Goal: Book appointment/travel/reservation

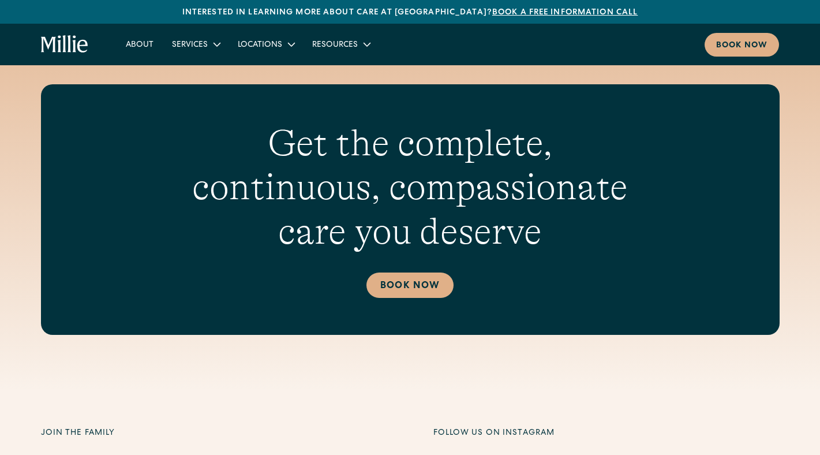
scroll to position [4018, 0]
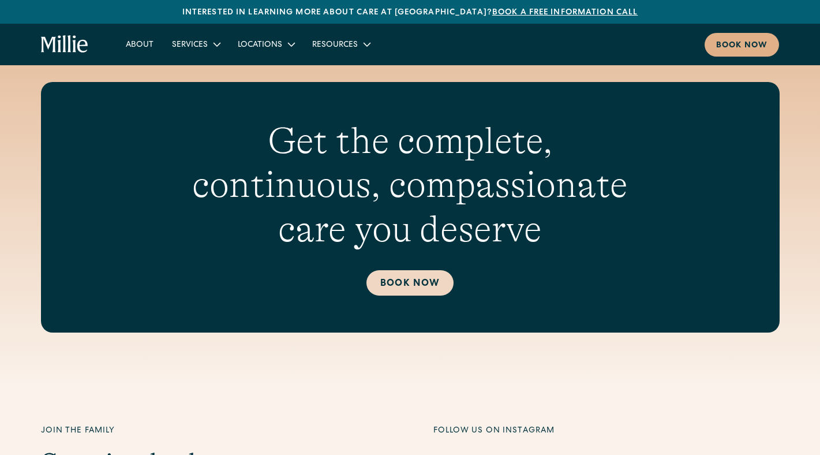
click at [411, 270] on link "Book Now" at bounding box center [410, 282] width 87 height 25
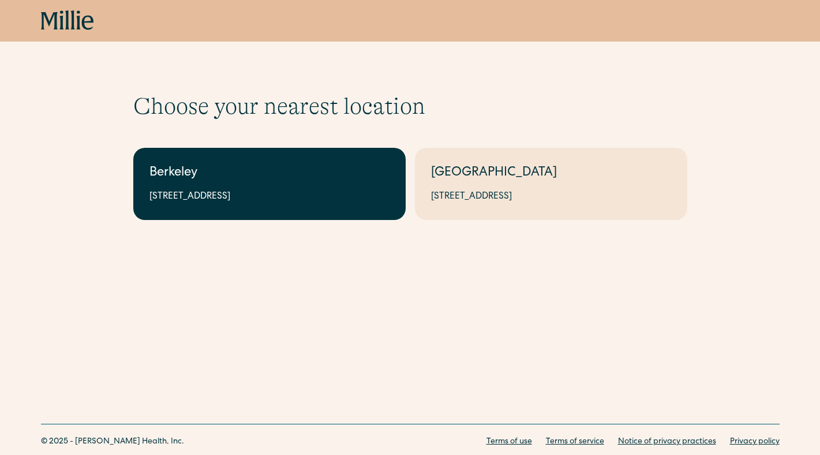
click at [180, 186] on link "Berkeley 2999 Regent St, Suite 524, Berkeley, CA 94705" at bounding box center [269, 184] width 273 height 72
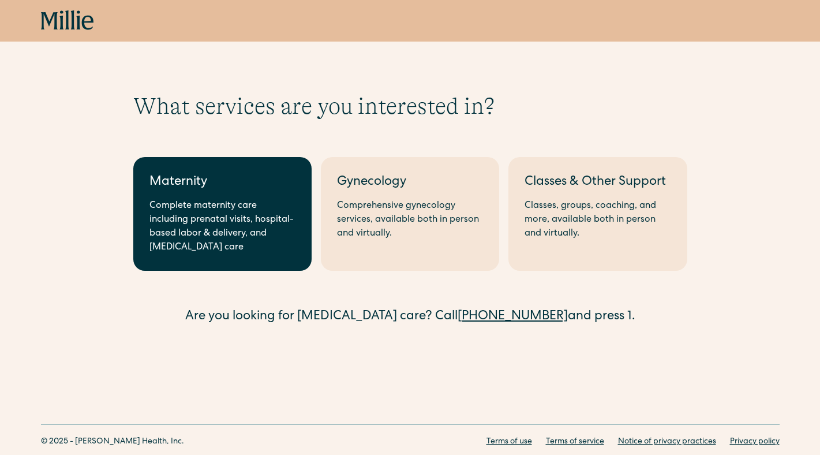
click at [229, 210] on div "Complete maternity care including prenatal visits, hospital-based labor & deliv…" at bounding box center [223, 226] width 146 height 55
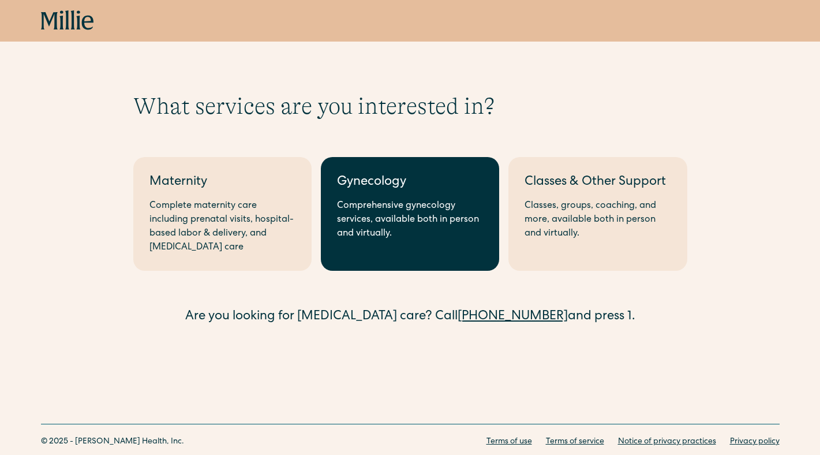
click at [443, 232] on div "Comprehensive gynecology services, available both in person and virtually." at bounding box center [410, 220] width 146 height 42
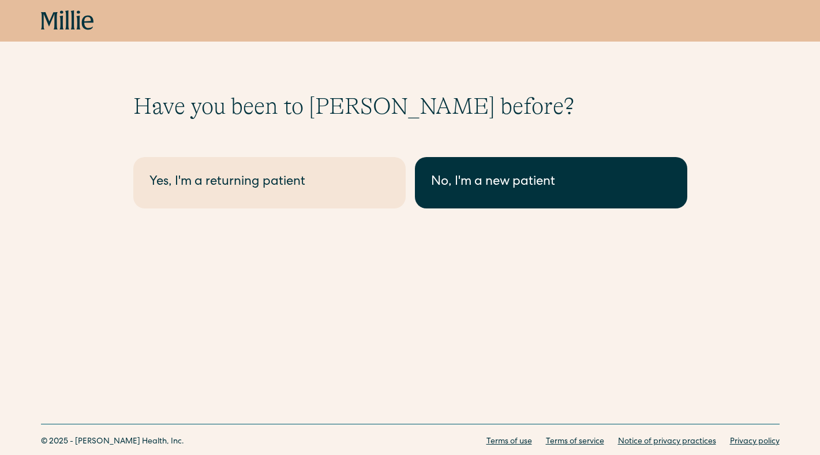
click at [514, 191] on div "No, I'm a new patient" at bounding box center [551, 182] width 240 height 19
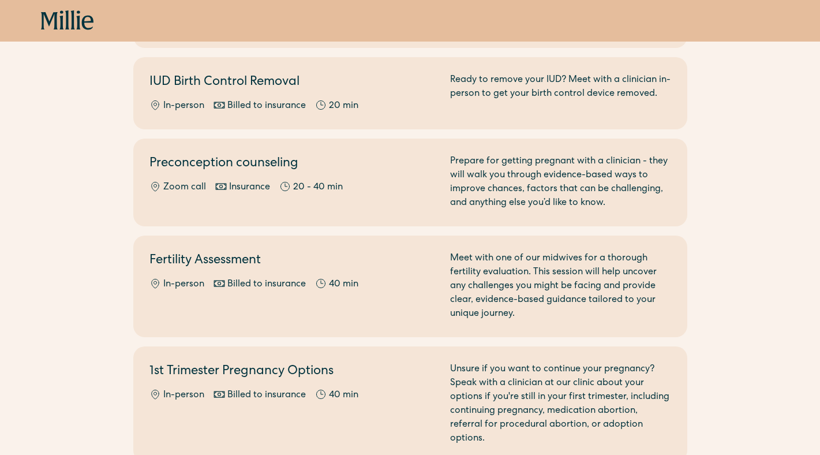
scroll to position [711, 0]
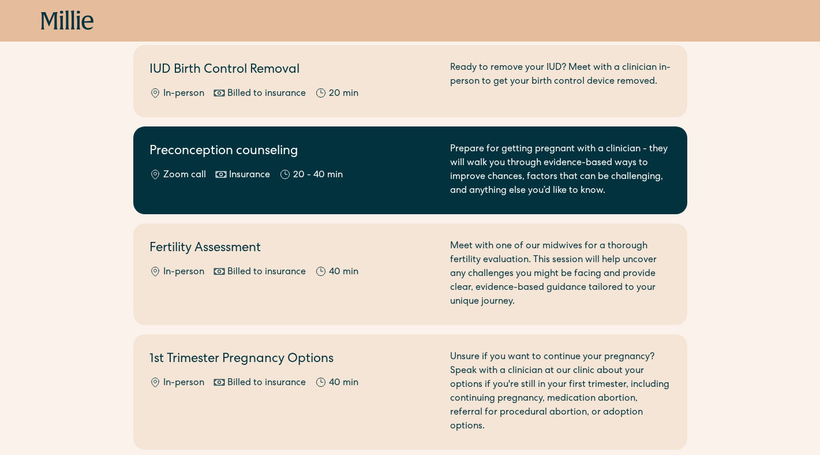
click at [529, 169] on div "Prepare for getting pregnant with a clinician - they will walk you through evid…" at bounding box center [560, 170] width 221 height 55
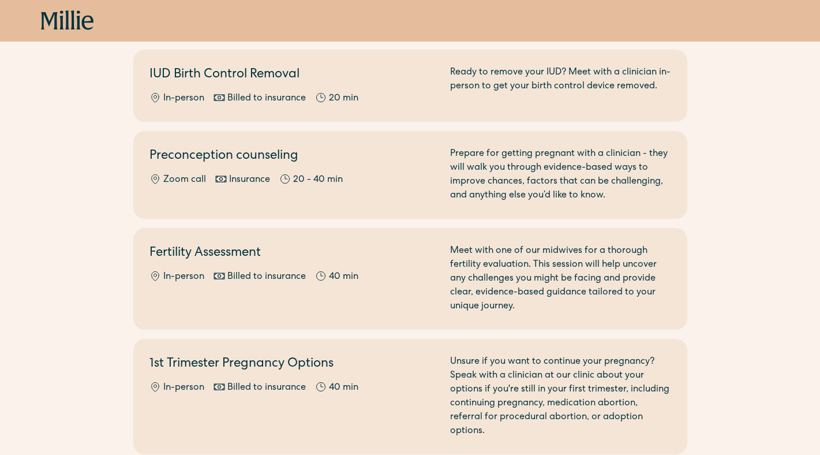
scroll to position [700, 0]
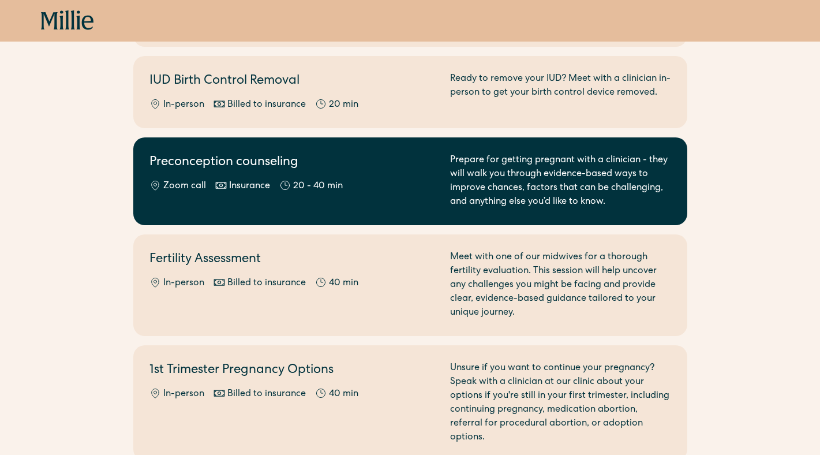
click at [484, 161] on div "Prepare for getting pregnant with a clinician - they will walk you through evid…" at bounding box center [560, 181] width 221 height 55
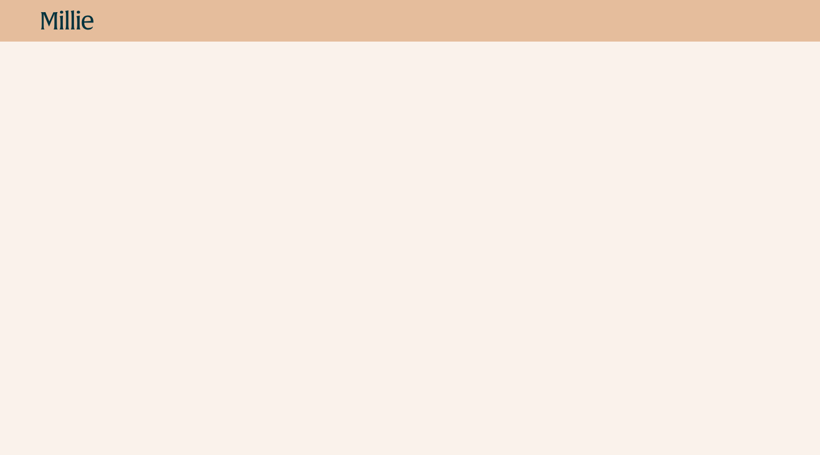
scroll to position [202, 0]
